Goal: Transaction & Acquisition: Download file/media

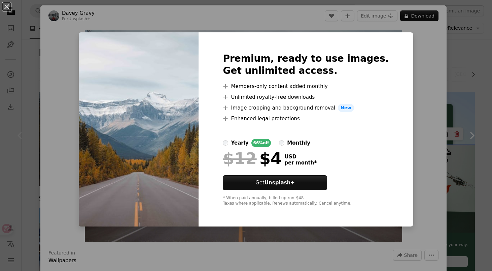
click at [407, 81] on div "An X shape Premium, ready to use images. Get unlimited access. A plus sign Memb…" at bounding box center [246, 135] width 492 height 271
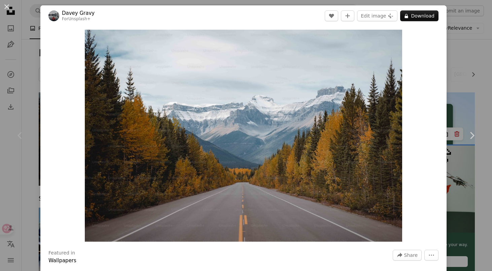
click at [467, 59] on div "An X shape Chevron left Chevron right Davey Gravy For Unsplash+ A heart A plus …" at bounding box center [246, 135] width 492 height 271
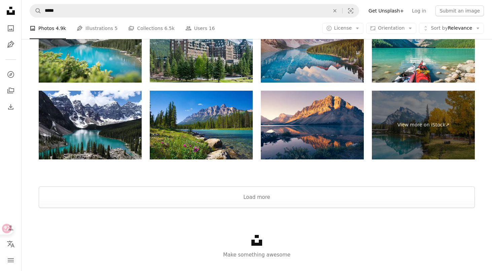
scroll to position [1289, 0]
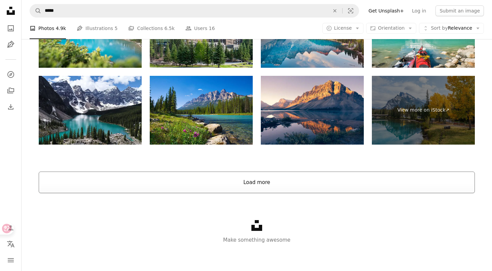
click at [224, 174] on button "Load more" at bounding box center [257, 182] width 436 height 22
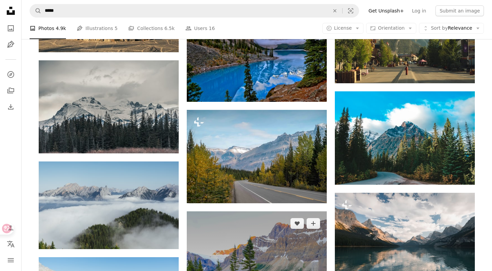
scroll to position [828, 0]
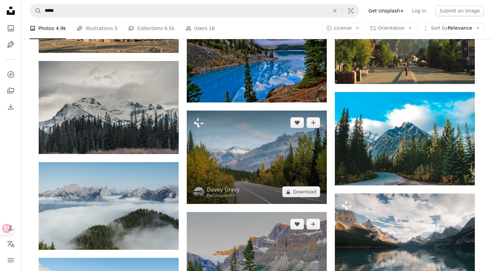
click at [267, 150] on img at bounding box center [257, 156] width 140 height 93
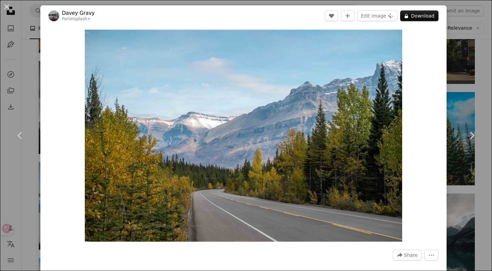
click at [466, 60] on div "An X shape Chevron left Chevron right Davey Gravy For Unsplash+ A heart A plus …" at bounding box center [246, 135] width 492 height 271
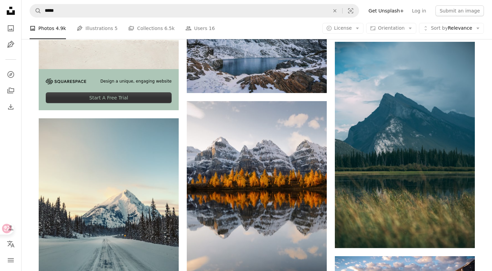
scroll to position [1335, 0]
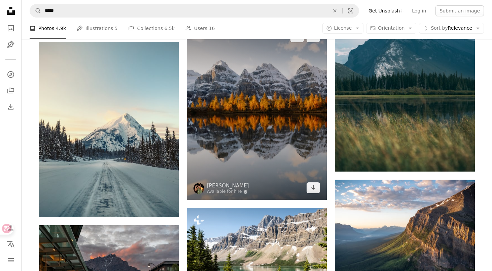
click at [251, 154] on img at bounding box center [257, 112] width 140 height 175
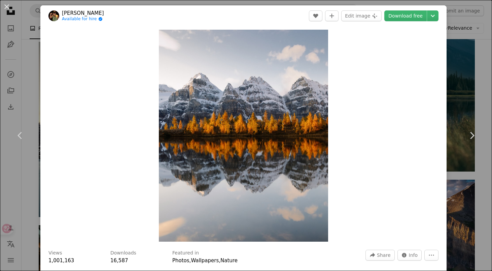
click at [466, 63] on div "An X shape Chevron left Chevron right [PERSON_NAME] Available for hire A checkm…" at bounding box center [246, 135] width 492 height 271
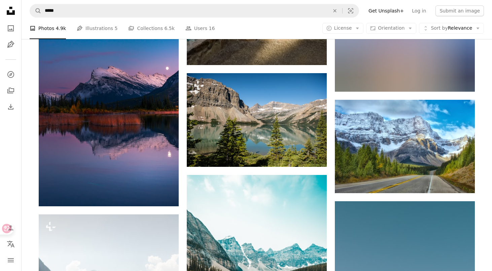
scroll to position [1737, 0]
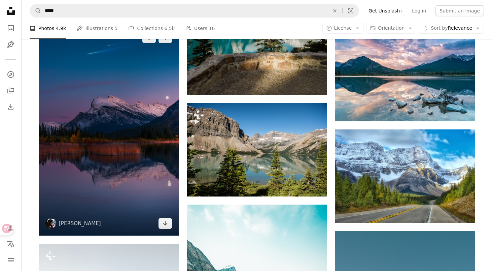
click at [150, 156] on img at bounding box center [109, 131] width 140 height 210
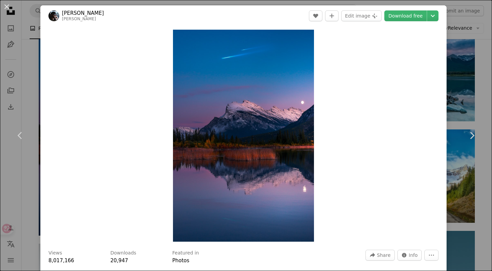
click at [405, 27] on div "Zoom in" at bounding box center [243, 135] width 406 height 218
click at [447, 47] on div "Zoom in" at bounding box center [243, 135] width 406 height 218
click at [469, 83] on div "An X shape Chevron left Chevron right [PERSON_NAME] neilrst A heart A plus sign…" at bounding box center [246, 135] width 492 height 271
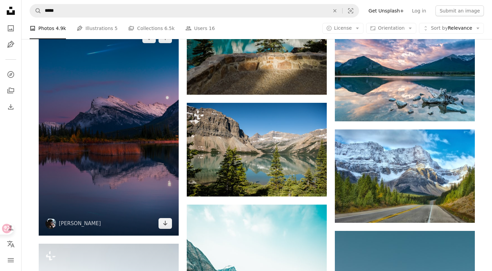
click at [96, 199] on img at bounding box center [109, 131] width 140 height 210
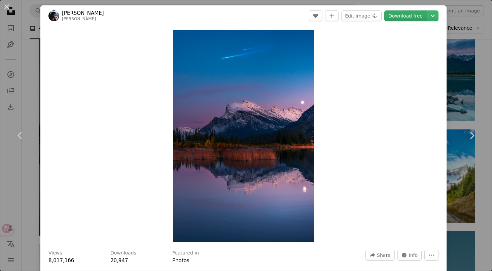
click at [403, 16] on link "Download free" at bounding box center [405, 15] width 42 height 11
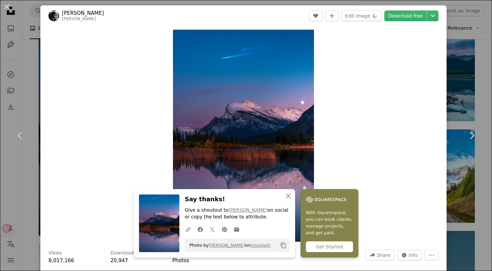
click at [452, 64] on div "An X shape Chevron left Chevron right [PERSON_NAME] neilrst A heart A plus sign…" at bounding box center [246, 135] width 492 height 271
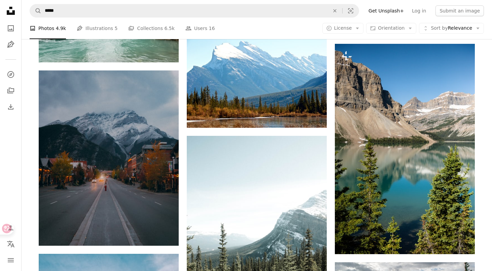
scroll to position [2532, 0]
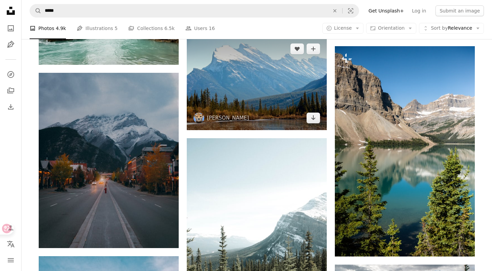
click at [292, 120] on img at bounding box center [257, 83] width 140 height 93
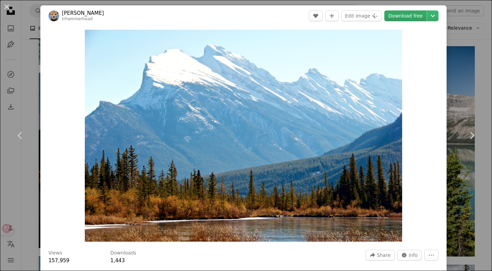
click at [408, 18] on link "Download free" at bounding box center [405, 15] width 42 height 11
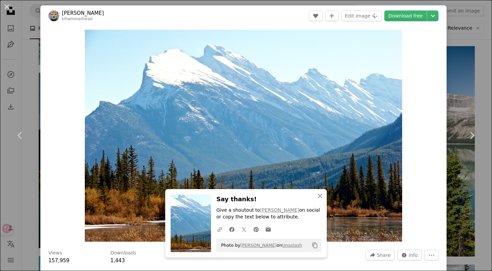
click at [454, 67] on div "An X shape Chevron left Chevron right [PERSON_NAME] trhammerhead A heart A plus…" at bounding box center [246, 135] width 492 height 271
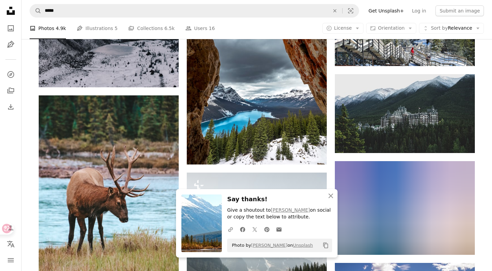
scroll to position [2944, 0]
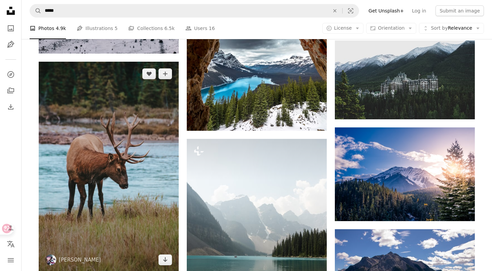
click at [100, 162] on img at bounding box center [109, 167] width 140 height 210
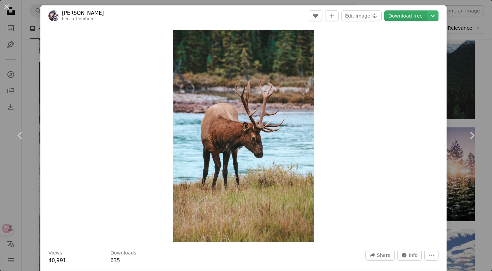
click at [408, 13] on link "Download free" at bounding box center [405, 15] width 42 height 11
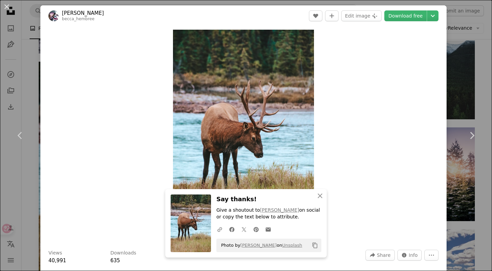
click at [469, 56] on div "An X shape Chevron left Chevron right [PERSON_NAME] becca_hembree A heart A plu…" at bounding box center [246, 135] width 492 height 271
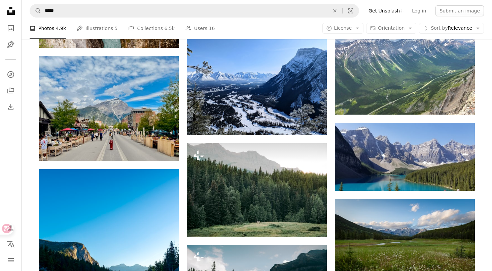
scroll to position [4207, 0]
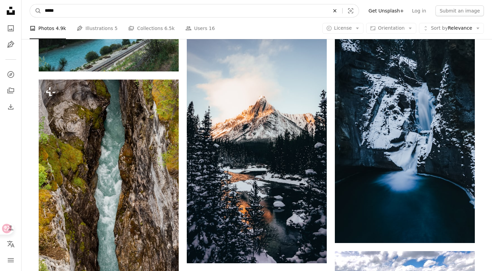
click at [342, 8] on icon "An X shape" at bounding box center [335, 10] width 15 height 5
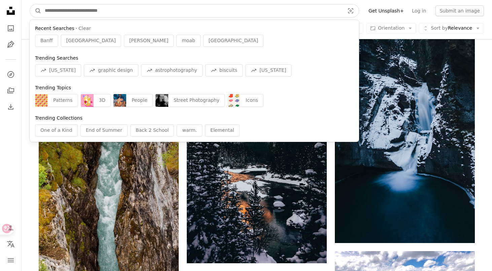
paste input "**********"
type input "**********"
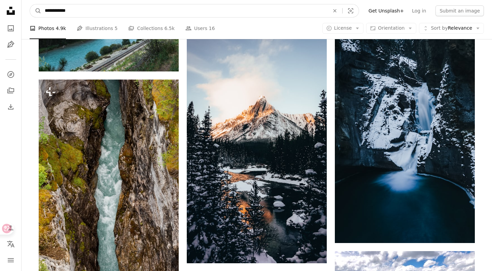
click button "A magnifying glass" at bounding box center [35, 10] width 11 height 13
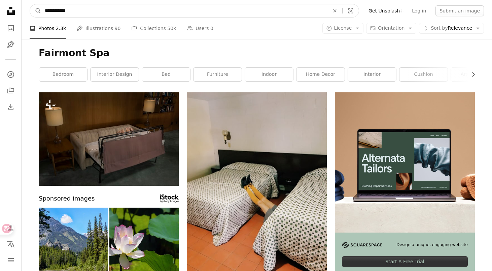
click at [66, 12] on input "**********" at bounding box center [184, 10] width 286 height 13
type input "***"
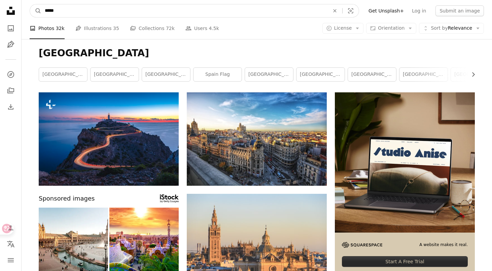
click at [86, 15] on input "*****" at bounding box center [184, 10] width 286 height 13
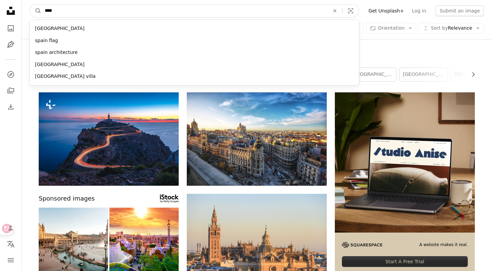
type input "***"
click button "A magnifying glass" at bounding box center [35, 10] width 11 height 13
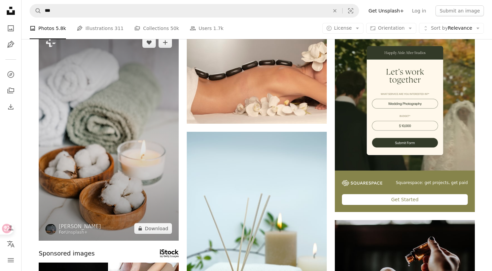
scroll to position [62, 0]
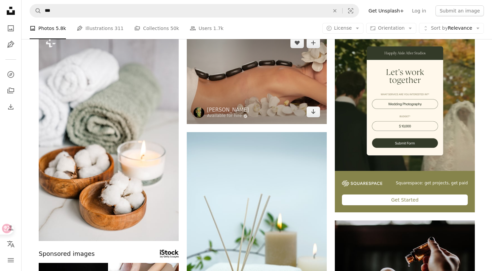
click at [231, 83] on img at bounding box center [257, 77] width 140 height 93
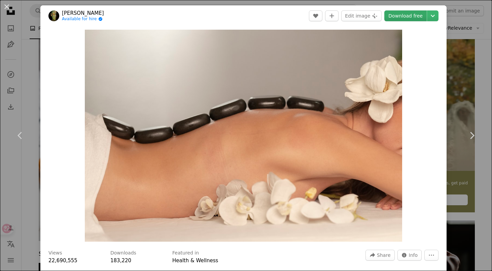
click at [413, 14] on link "Download free" at bounding box center [405, 15] width 42 height 11
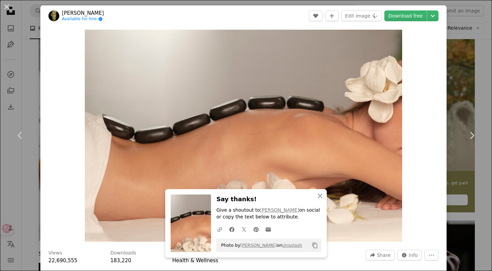
click at [466, 65] on div "An X shape Chevron left Chevron right engin akyurt Available for hire A checkma…" at bounding box center [246, 135] width 492 height 271
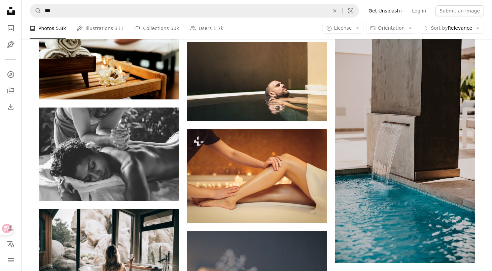
scroll to position [1012, 0]
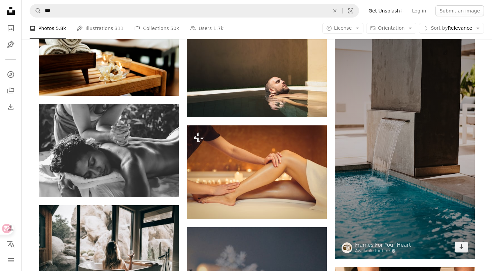
click at [383, 129] on img at bounding box center [405, 134] width 140 height 249
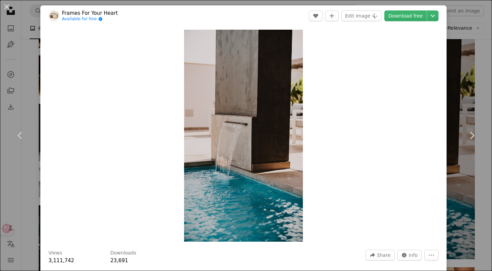
click at [458, 65] on div "An X shape Chevron left Chevron right Frames For Your Heart Available for hire …" at bounding box center [246, 135] width 492 height 271
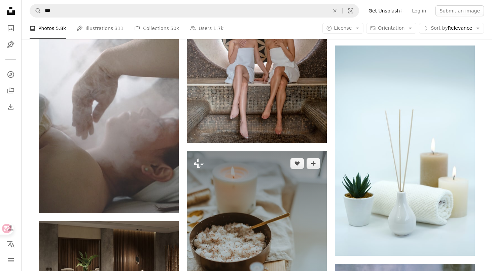
scroll to position [2795, 0]
click at [270, 235] on img at bounding box center [257, 256] width 140 height 210
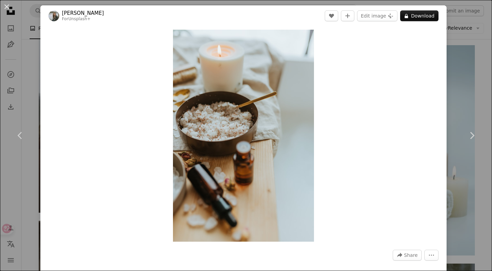
click at [460, 33] on div "An X shape Chevron left Chevron right [PERSON_NAME] For Unsplash+ A heart A plu…" at bounding box center [246, 135] width 492 height 271
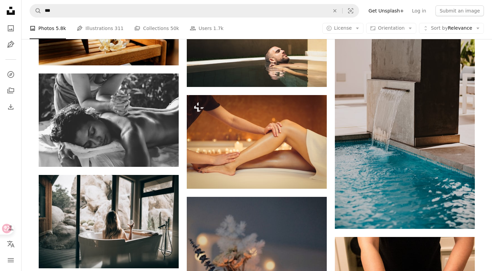
scroll to position [1041, 0]
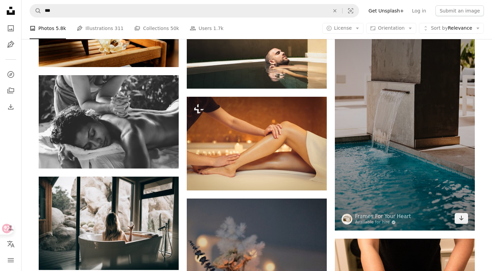
click at [385, 129] on img at bounding box center [405, 105] width 140 height 249
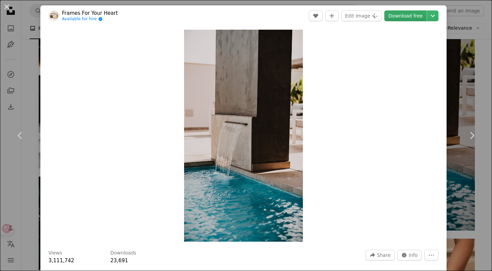
click at [413, 15] on link "Download free" at bounding box center [405, 15] width 42 height 11
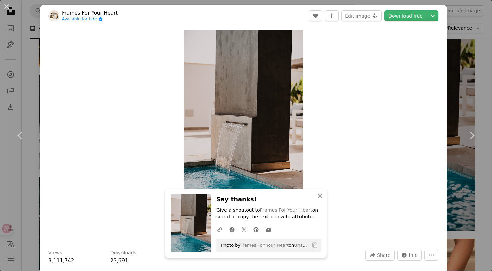
click at [456, 59] on div "An X shape Chevron left Chevron right Frames For Your Heart Available for hire …" at bounding box center [246, 135] width 492 height 271
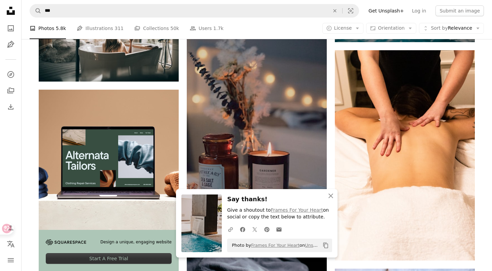
scroll to position [1227, 0]
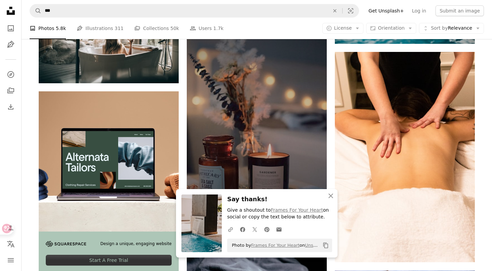
click at [242, 96] on img at bounding box center [257, 117] width 140 height 210
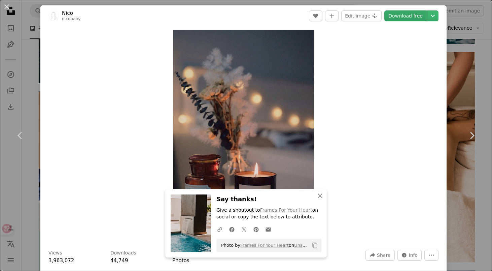
click at [397, 16] on link "Download free" at bounding box center [405, 15] width 42 height 11
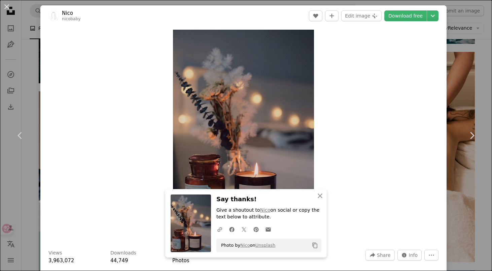
click at [447, 33] on div "Zoom in" at bounding box center [243, 135] width 406 height 218
click at [458, 36] on div "An X shape Chevron left Chevron right Nico nicobaby A heart A plus sign Edit im…" at bounding box center [246, 135] width 492 height 271
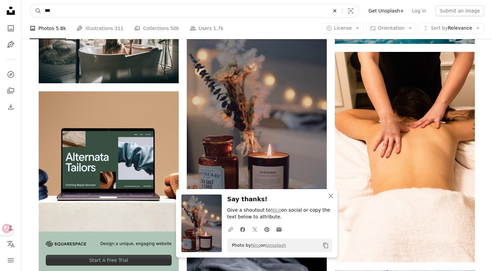
click at [336, 11] on icon "Find visuals sitewide" at bounding box center [334, 10] width 3 height 3
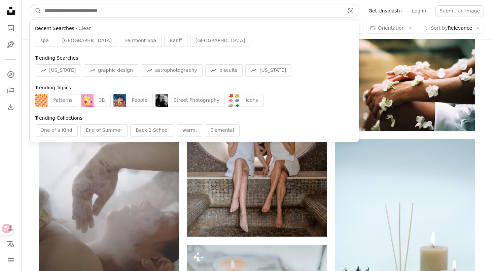
scroll to position [2701, 0]
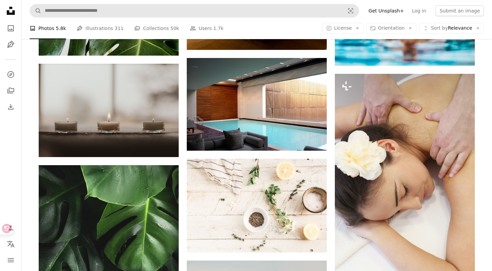
scroll to position [5315, 0]
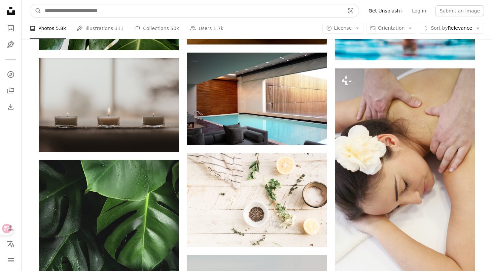
click at [133, 12] on input "Find visuals sitewide" at bounding box center [191, 10] width 301 height 13
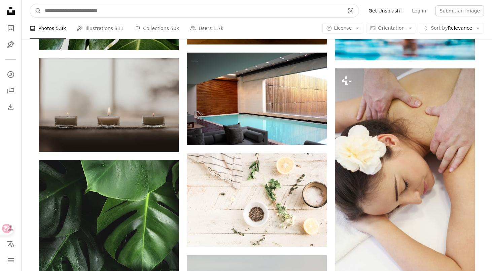
click at [173, 11] on input "Find visuals sitewide" at bounding box center [191, 10] width 301 height 13
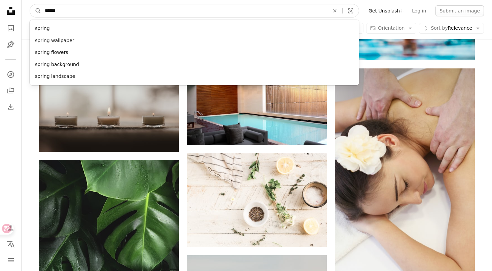
type input "*******"
click button "A magnifying glass" at bounding box center [35, 10] width 11 height 13
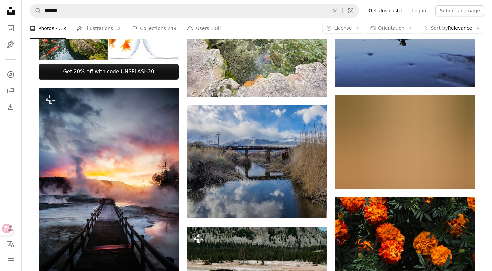
scroll to position [354, 0]
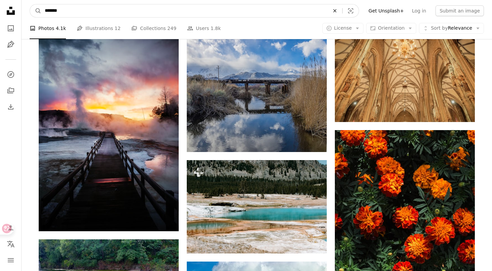
click at [341, 12] on icon "An X shape" at bounding box center [335, 10] width 15 height 5
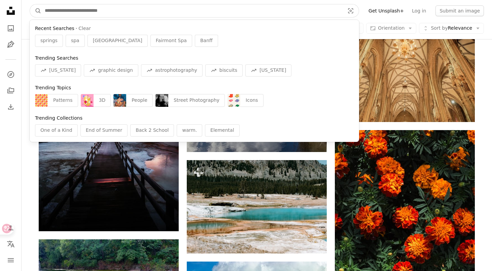
paste input "**********"
type input "**********"
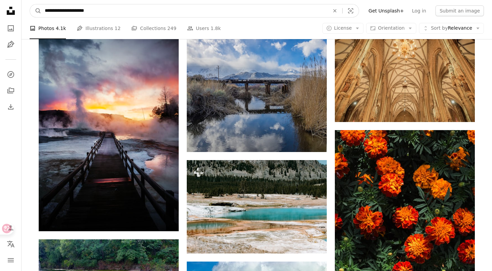
click button "A magnifying glass" at bounding box center [35, 10] width 11 height 13
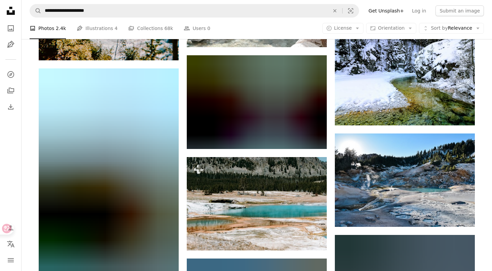
scroll to position [985, 0]
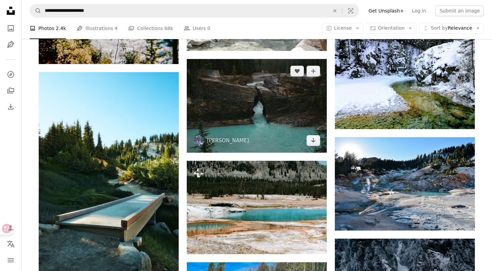
click at [270, 112] on img at bounding box center [257, 105] width 140 height 93
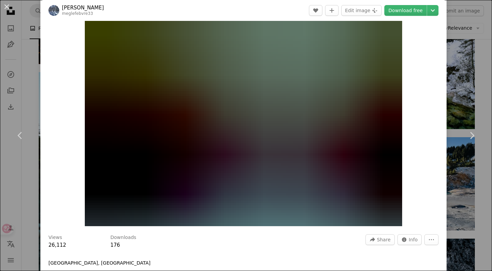
scroll to position [12, 0]
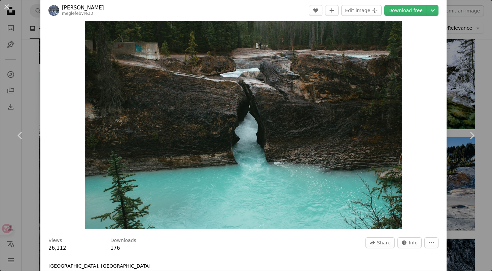
click at [472, 66] on div "An X shape Chevron left Chevron right [PERSON_NAME] meglefebvre33 A heart A plu…" at bounding box center [246, 135] width 492 height 271
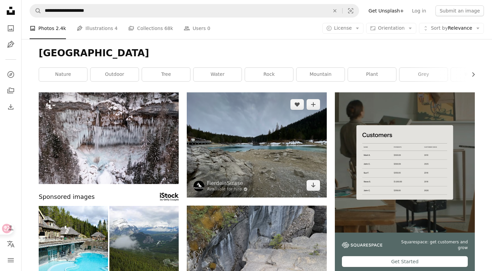
click at [222, 127] on img at bounding box center [257, 144] width 140 height 105
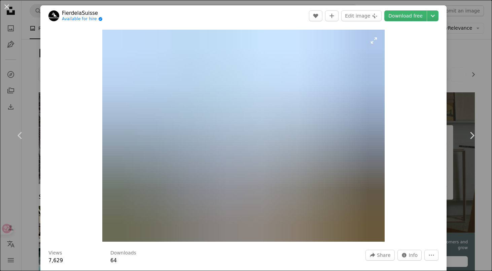
scroll to position [81, 0]
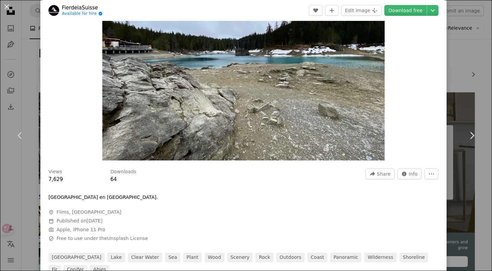
click at [487, 68] on div "An X shape Chevron left Chevron right FierdelaSuisse Available for hire A check…" at bounding box center [246, 135] width 492 height 271
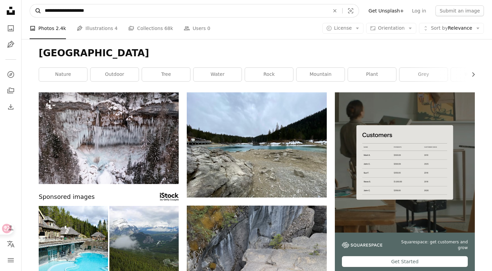
type input "**********"
drag, startPoint x: 59, startPoint y: 12, endPoint x: 36, endPoint y: 12, distance: 22.6
click at [36, 12] on form "**********" at bounding box center [195, 10] width 330 height 13
click button "A magnifying glass" at bounding box center [35, 10] width 11 height 13
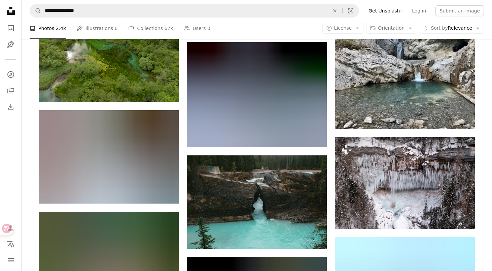
scroll to position [589, 0]
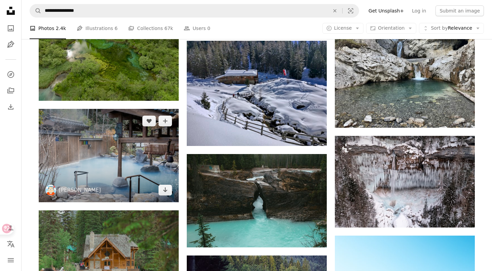
click at [117, 169] on img at bounding box center [109, 155] width 140 height 93
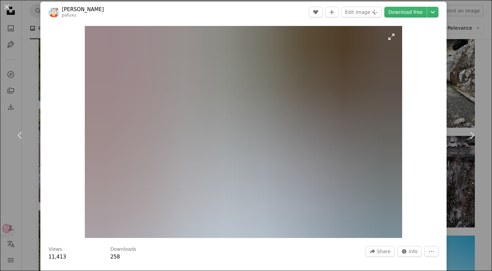
scroll to position [0, 0]
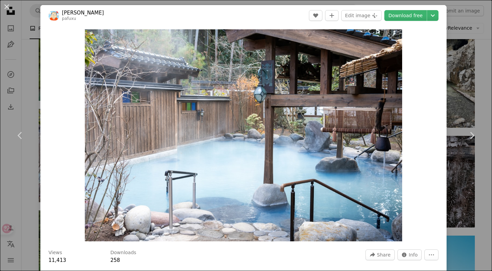
click at [457, 68] on div "An X shape Chevron left Chevron right Kouji Tsuru pafuxu A heart A plus sign Ed…" at bounding box center [246, 135] width 492 height 271
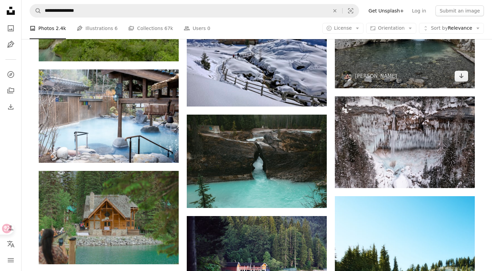
scroll to position [617, 0]
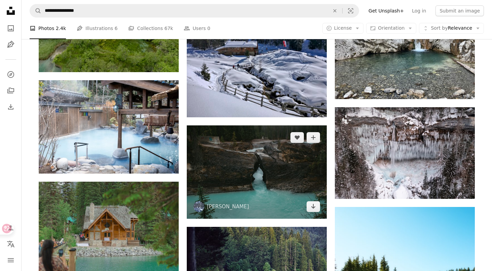
click at [263, 187] on img at bounding box center [257, 171] width 140 height 93
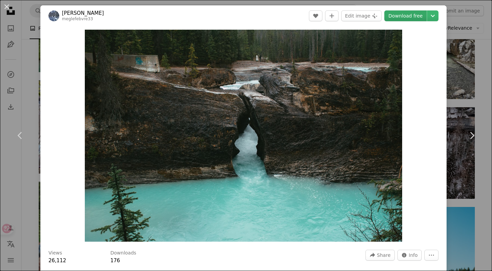
click at [417, 16] on link "Download free" at bounding box center [405, 15] width 42 height 11
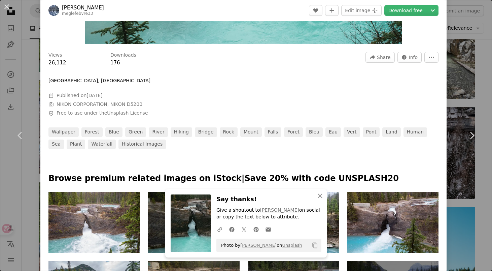
scroll to position [200, 0]
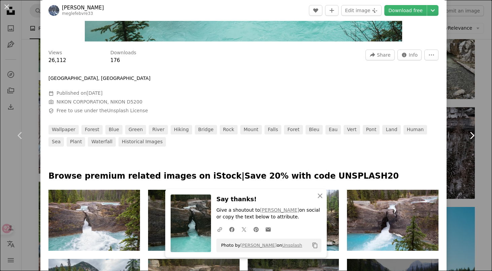
click at [472, 111] on link "Chevron right" at bounding box center [472, 135] width 40 height 65
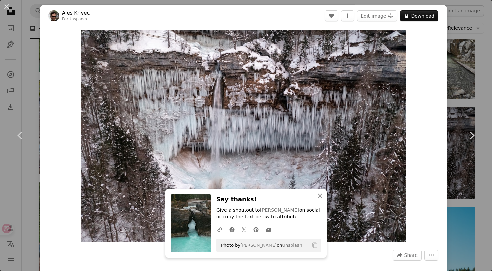
click at [452, 77] on div "An X shape Chevron left Chevron right Ales Krivec For Unsplash+ A heart A plus …" at bounding box center [246, 135] width 492 height 271
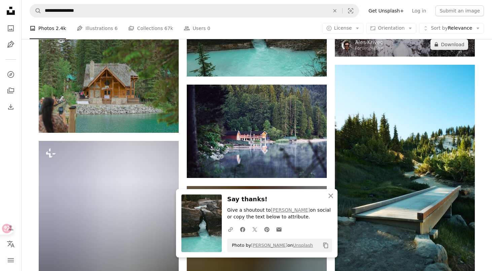
scroll to position [754, 0]
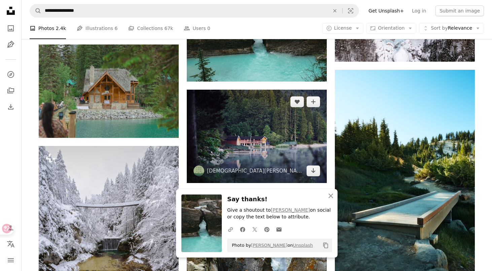
click at [272, 150] on img at bounding box center [257, 136] width 140 height 93
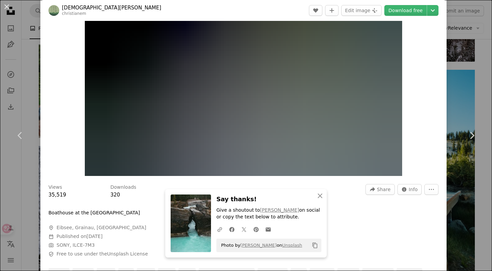
scroll to position [67, 0]
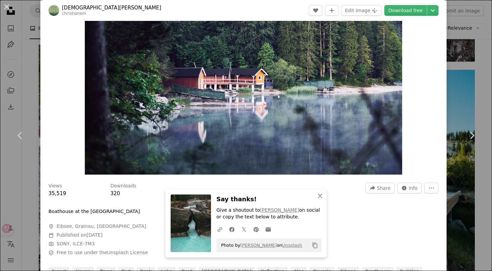
click at [453, 82] on div "An X shape Chevron left Chevron right [PERSON_NAME] christianem A heart A plus …" at bounding box center [246, 135] width 492 height 271
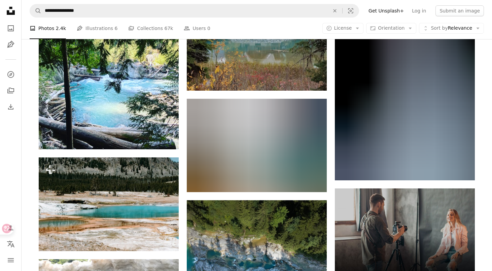
scroll to position [2283, 0]
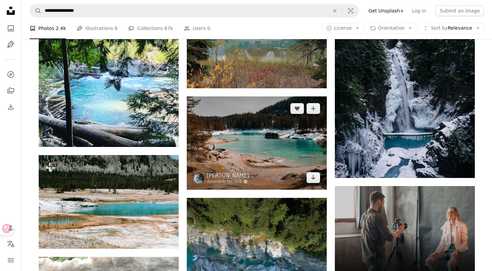
click at [251, 143] on img at bounding box center [257, 142] width 140 height 93
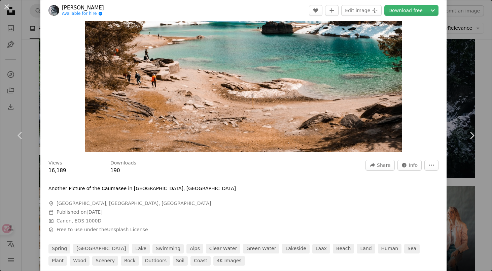
scroll to position [90, 0]
click at [452, 79] on div "An X shape Chevron left Chevron right [PERSON_NAME] Available for hire A checkm…" at bounding box center [246, 135] width 492 height 271
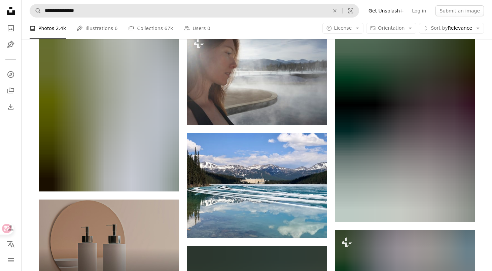
scroll to position [1078, 0]
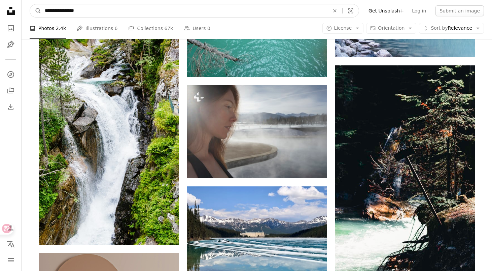
click at [66, 11] on input "**********" at bounding box center [184, 10] width 286 height 13
type input "**********"
click at [30, 4] on button "A magnifying glass" at bounding box center [35, 10] width 11 height 13
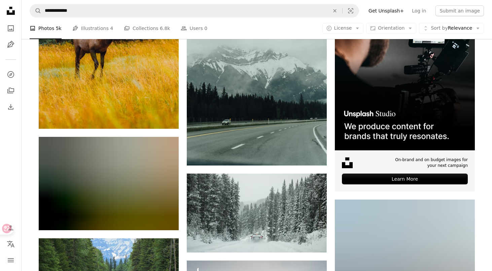
scroll to position [2284, 0]
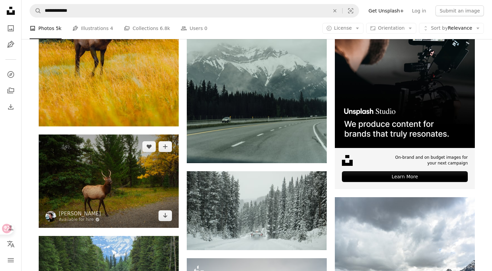
click at [126, 189] on img at bounding box center [109, 180] width 140 height 93
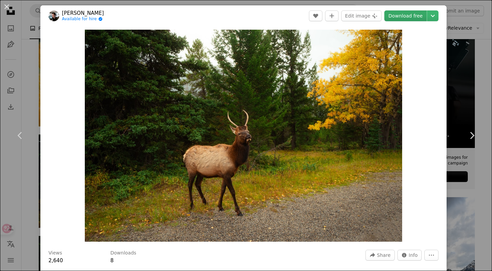
click at [407, 18] on link "Download free" at bounding box center [405, 15] width 42 height 11
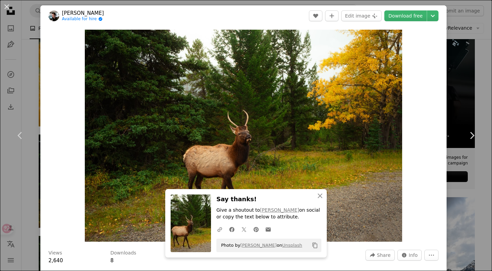
click at [465, 56] on div "An X shape Chevron left Chevron right [PERSON_NAME] Available for hire A checkm…" at bounding box center [246, 135] width 492 height 271
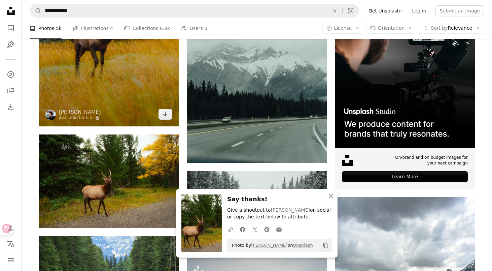
click at [87, 105] on img at bounding box center [109, 21] width 140 height 210
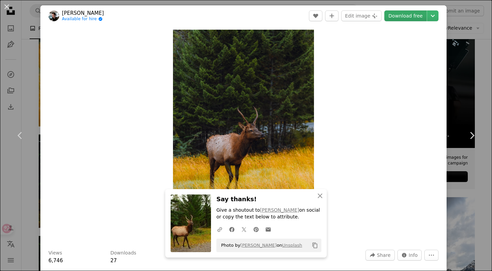
click at [417, 21] on link "Download free" at bounding box center [405, 15] width 42 height 11
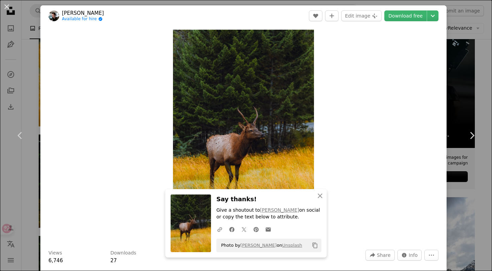
click at [461, 67] on div "An X shape Chevron left Chevron right [PERSON_NAME] Available for hire A checkm…" at bounding box center [246, 135] width 492 height 271
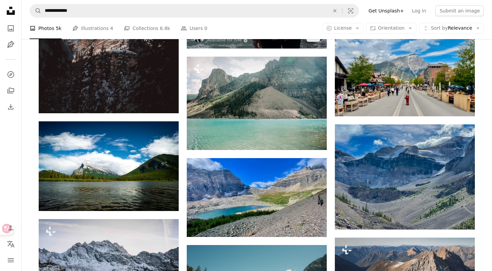
scroll to position [2907, 0]
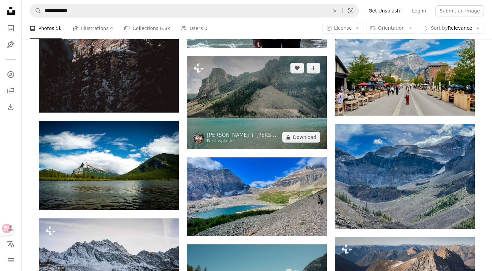
click at [289, 119] on img at bounding box center [257, 102] width 140 height 93
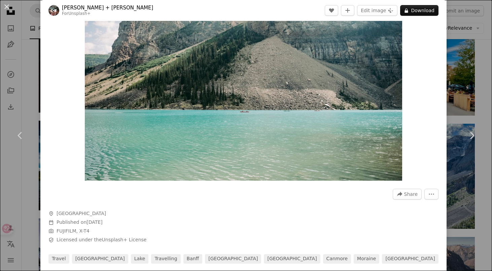
scroll to position [62, 0]
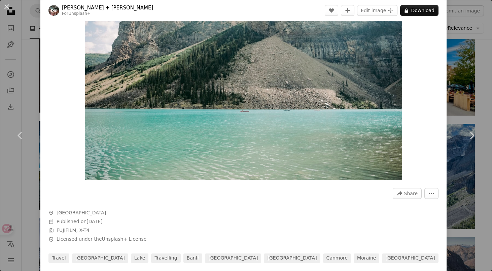
click at [467, 93] on div "An X shape Chevron left Chevron right [PERSON_NAME] + [PERSON_NAME] For Unsplas…" at bounding box center [246, 135] width 492 height 271
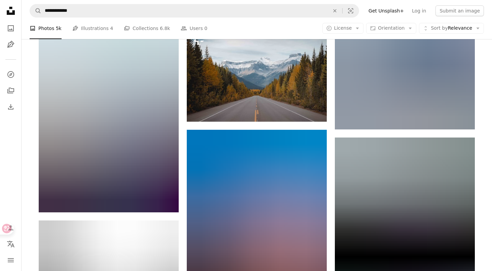
scroll to position [3299, 0]
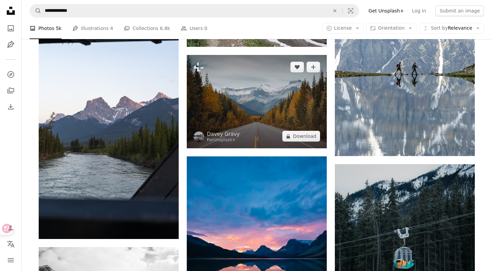
click at [292, 115] on img at bounding box center [257, 101] width 140 height 93
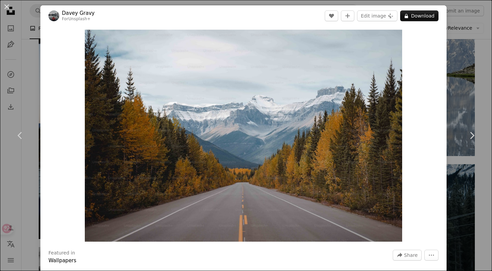
click at [469, 50] on div "An X shape Chevron left Chevron right Davey Gravy For Unsplash+ A heart A plus …" at bounding box center [246, 135] width 492 height 271
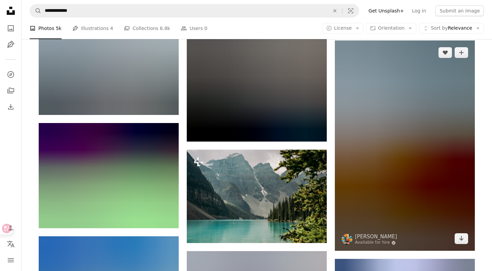
scroll to position [3845, 0]
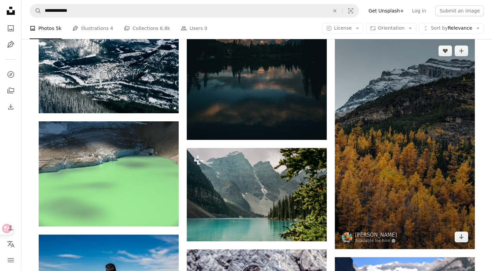
click at [384, 139] on img at bounding box center [405, 144] width 140 height 210
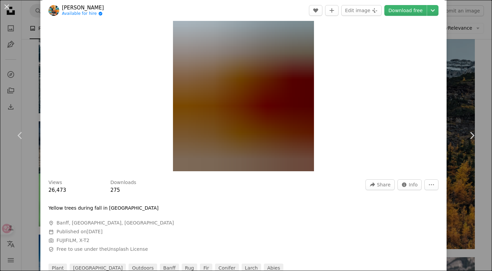
scroll to position [68, 0]
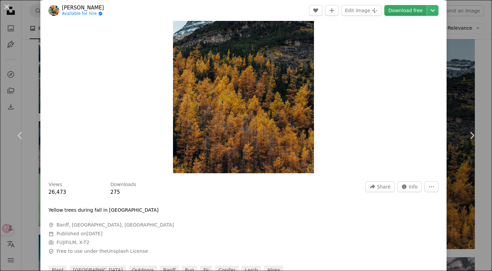
click at [404, 12] on link "Download free" at bounding box center [405, 10] width 42 height 11
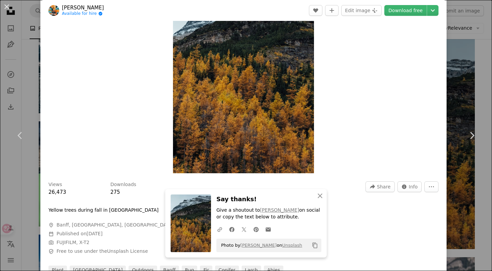
click at [463, 55] on div "An X shape Chevron left Chevron right [PERSON_NAME] Available for hire A checkm…" at bounding box center [246, 135] width 492 height 271
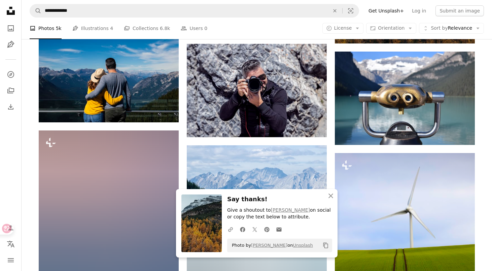
scroll to position [4066, 0]
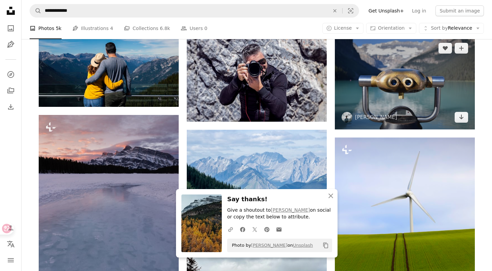
click at [398, 94] on img at bounding box center [405, 82] width 140 height 93
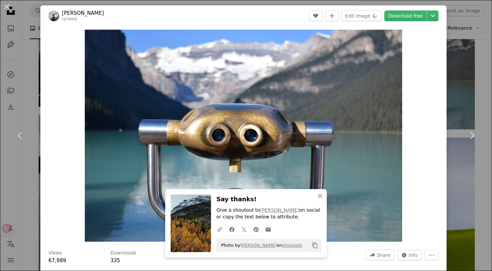
click at [460, 37] on div "An X shape Chevron left Chevron right [PERSON_NAME] cjnaasz A heart A plus sign…" at bounding box center [246, 135] width 492 height 271
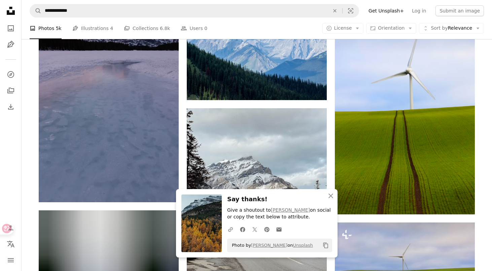
scroll to position [4330, 0]
